Goal: Information Seeking & Learning: Find specific fact

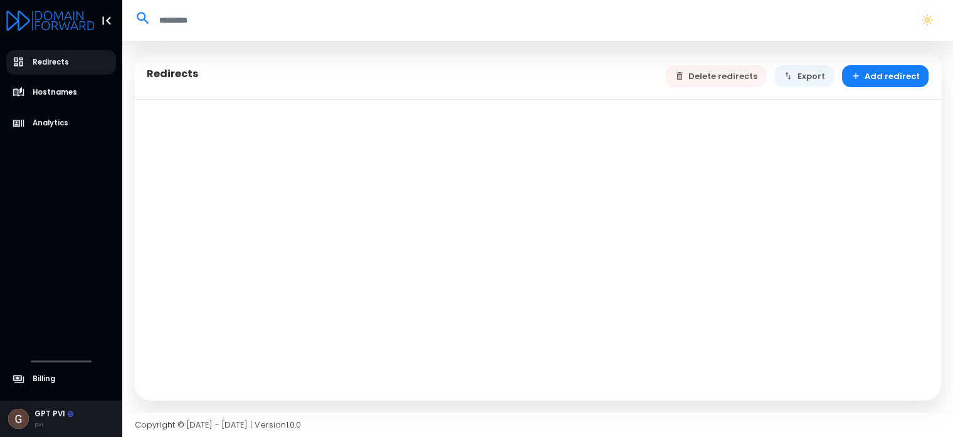
select select "**"
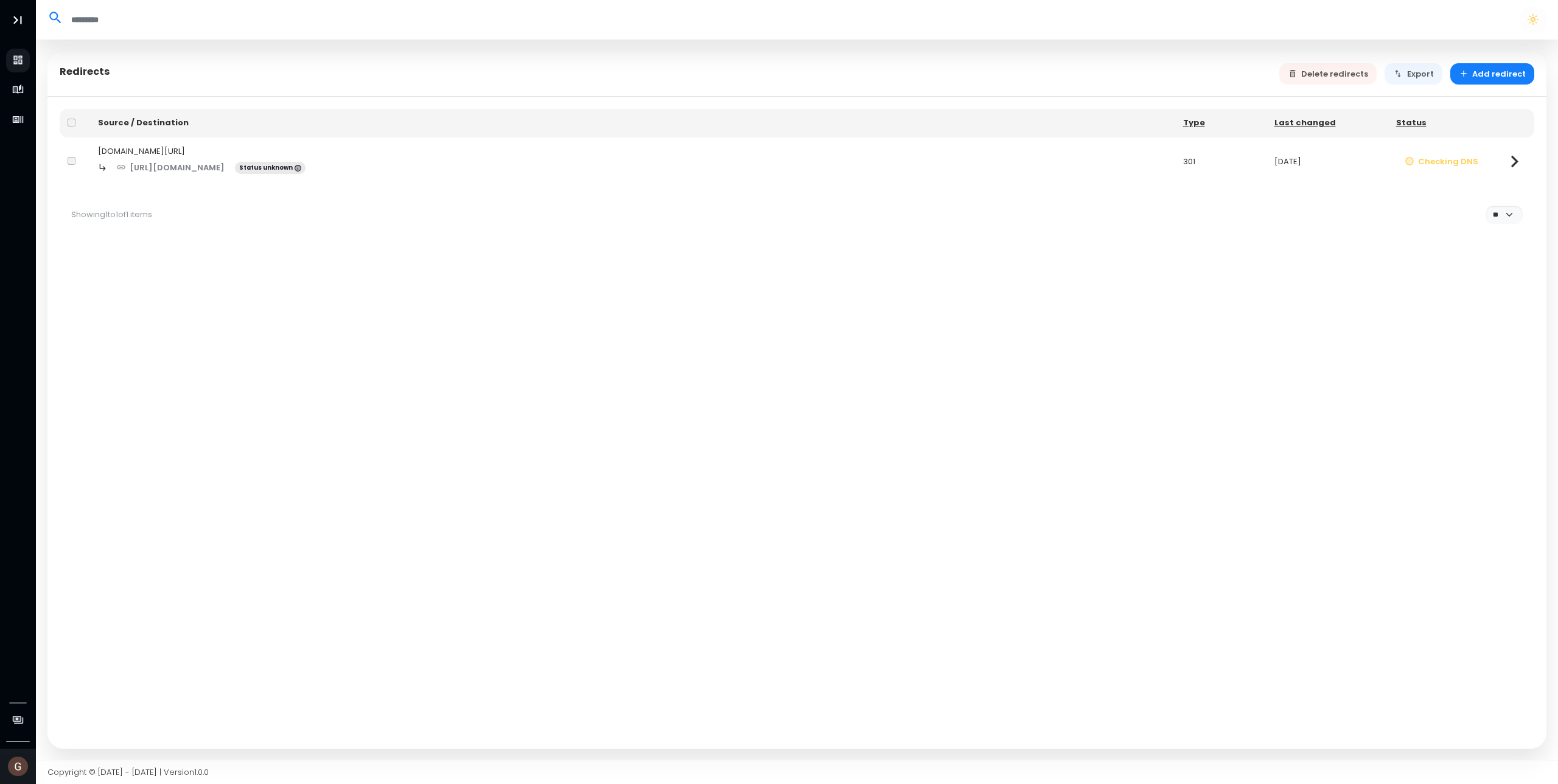
click at [924, 166] on icon at bounding box center [1514, 161] width 23 height 23
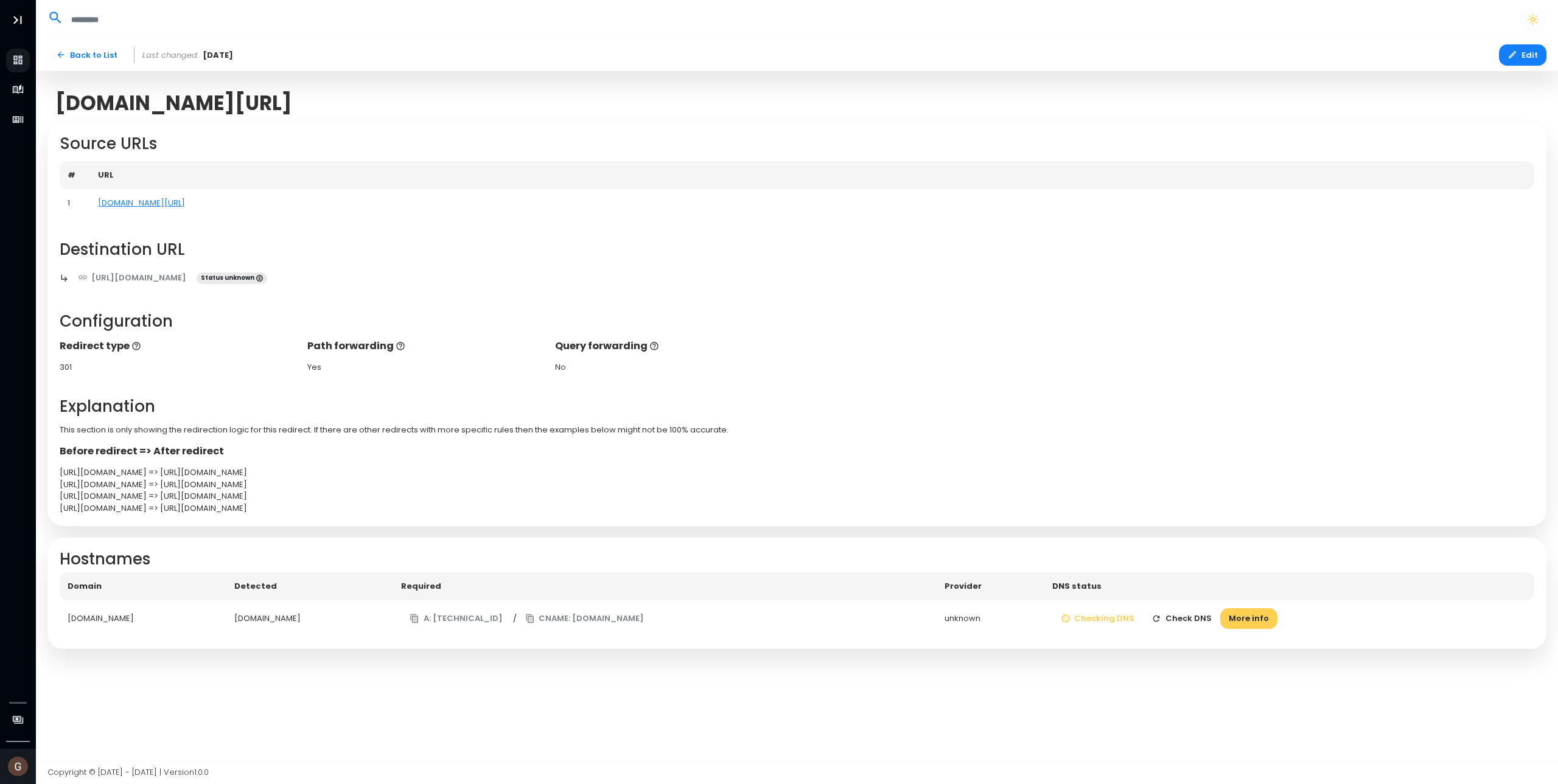
drag, startPoint x: 1354, startPoint y: 619, endPoint x: 1326, endPoint y: 619, distance: 28.0
click at [924, 423] on td "Checking DNS Check DNS More info" at bounding box center [1289, 619] width 490 height 37
click at [924, 423] on button "More info" at bounding box center [1248, 619] width 57 height 21
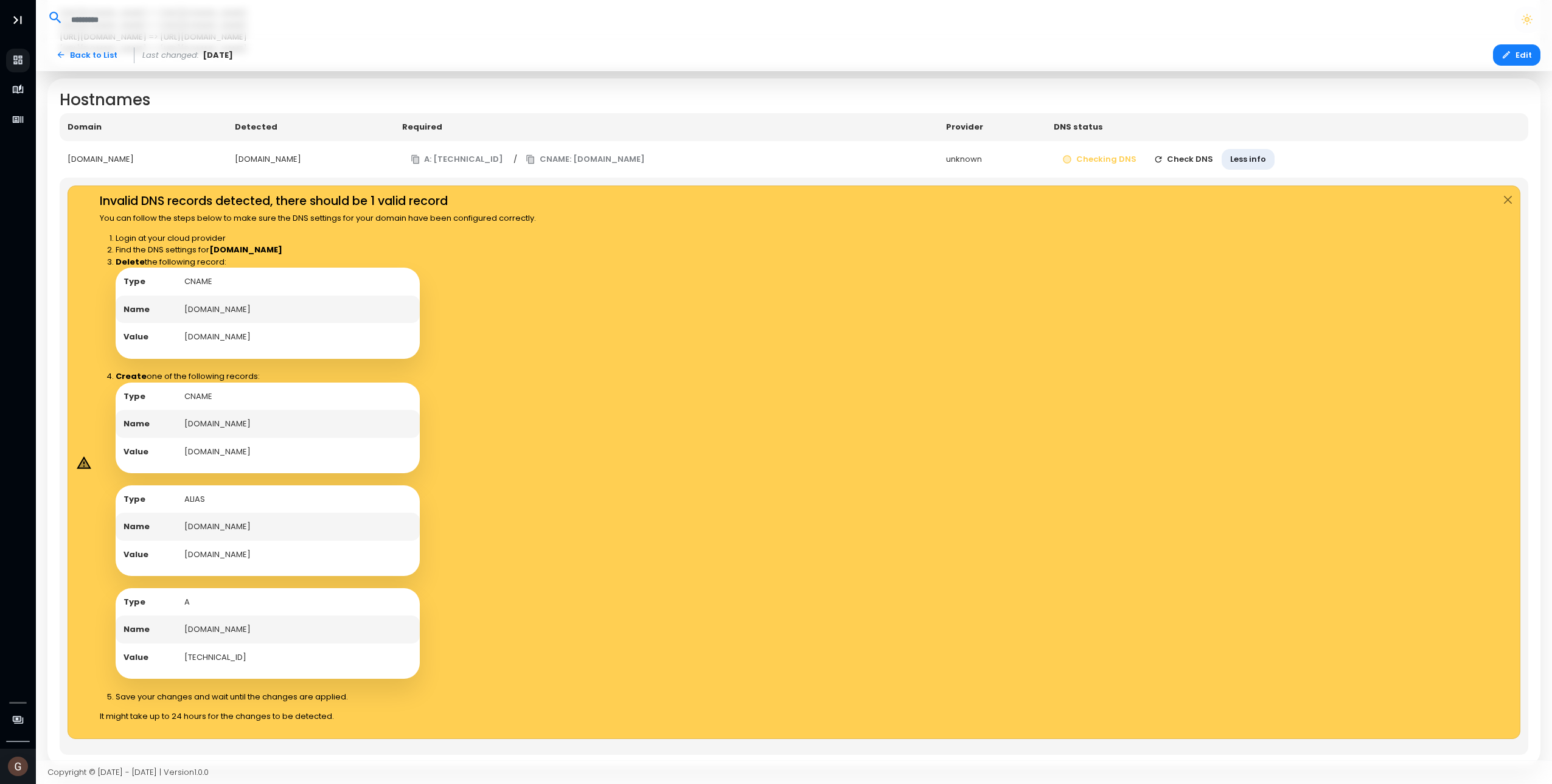
scroll to position [477, 0]
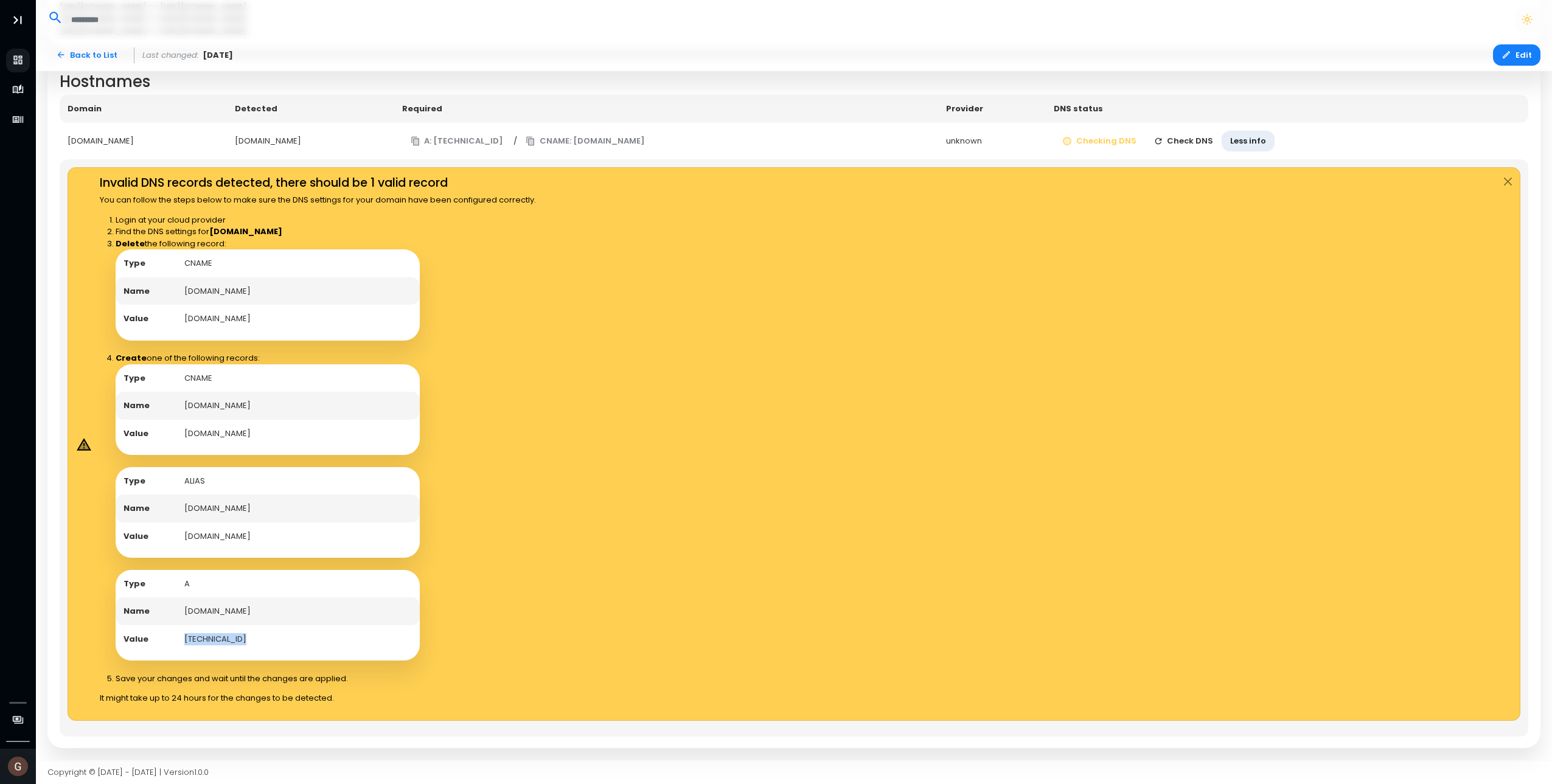
drag, startPoint x: 253, startPoint y: 646, endPoint x: 180, endPoint y: 638, distance: 73.4
click at [180, 423] on td "[TECHNICAL_ID]" at bounding box center [298, 638] width 244 height 28
copy td "[TECHNICAL_ID]"
drag, startPoint x: 311, startPoint y: 539, endPoint x: 176, endPoint y: 531, distance: 135.2
click at [177, 423] on td "[DOMAIN_NAME]" at bounding box center [298, 537] width 244 height 28
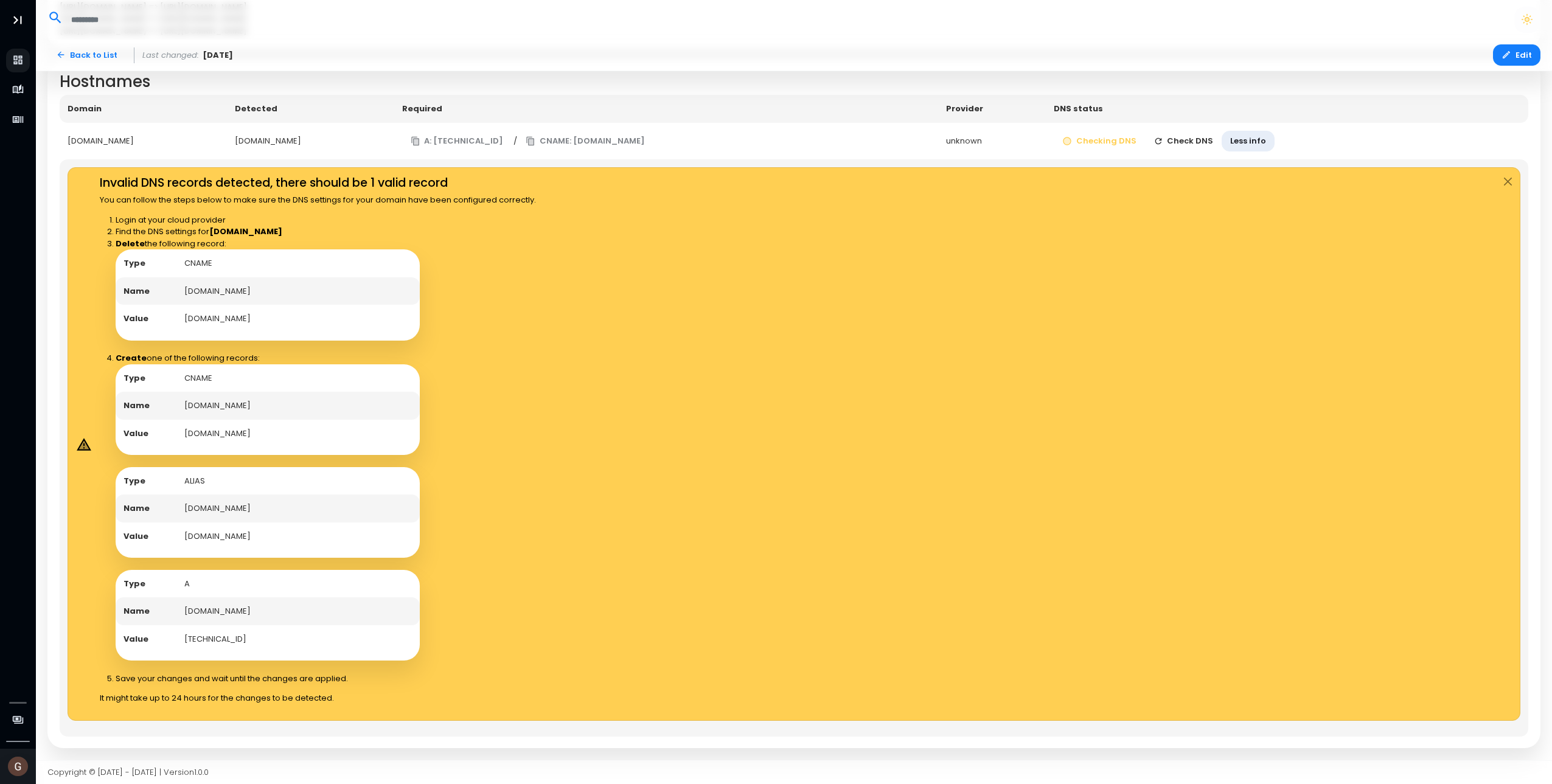
drag, startPoint x: 176, startPoint y: 531, endPoint x: 334, endPoint y: 430, distance: 187.5
click at [334, 423] on td "[DOMAIN_NAME]" at bounding box center [298, 434] width 244 height 28
drag, startPoint x: 347, startPoint y: 320, endPoint x: 186, endPoint y: 319, distance: 161.0
click at [186, 319] on td "[DOMAIN_NAME]" at bounding box center [298, 318] width 244 height 28
copy td "[DOMAIN_NAME]"
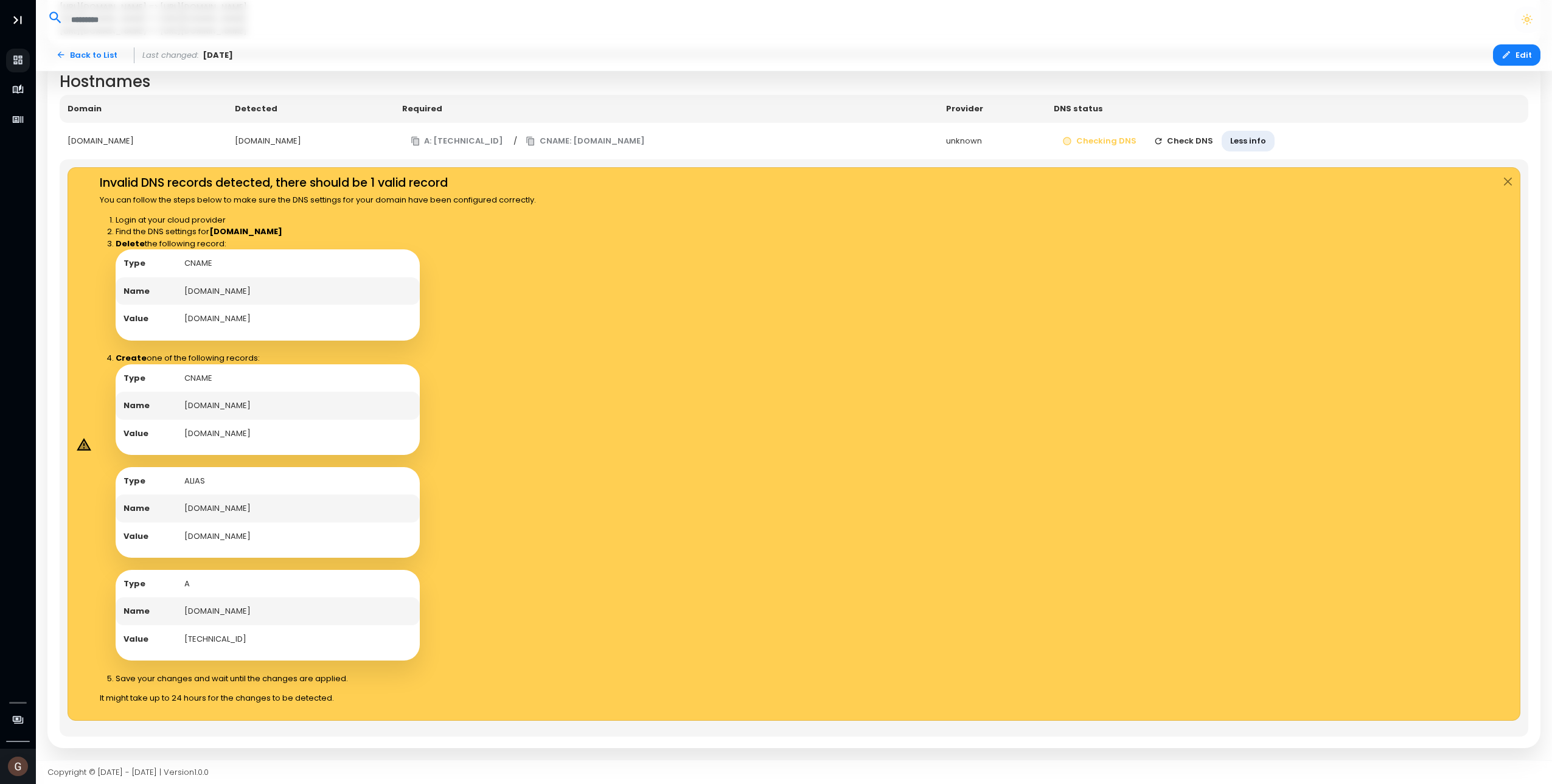
drag, startPoint x: 294, startPoint y: 538, endPoint x: 183, endPoint y: 534, distance: 111.1
click at [183, 423] on td "[DOMAIN_NAME]" at bounding box center [298, 537] width 244 height 28
copy td "[DOMAIN_NAME]"
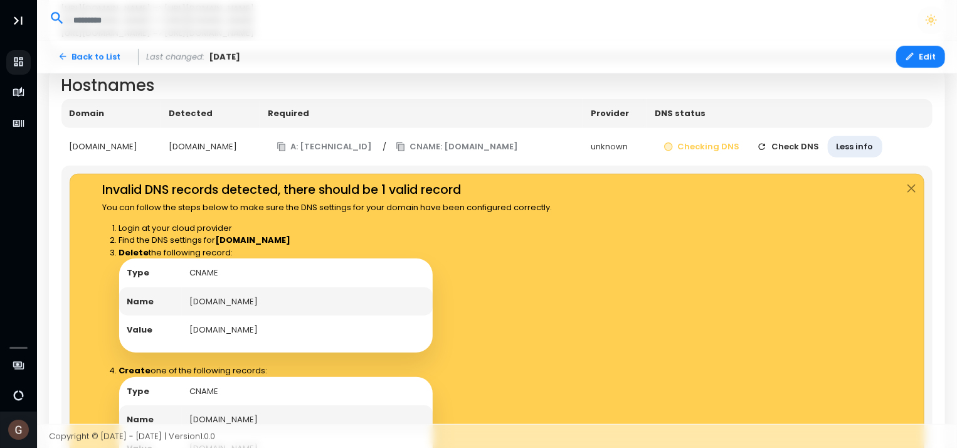
scroll to position [258, 0]
